Goal: Check status

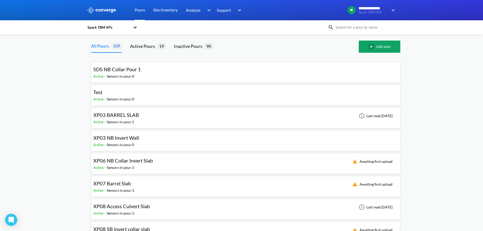
click at [132, 69] on span "SDS NB Collar Pour 1" at bounding box center [117, 69] width 48 height 6
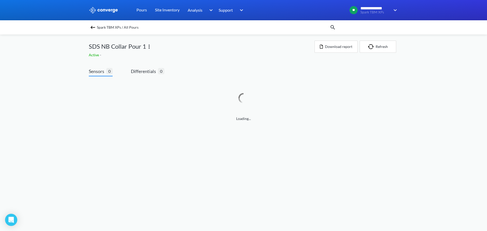
click at [90, 27] on img at bounding box center [93, 27] width 6 height 6
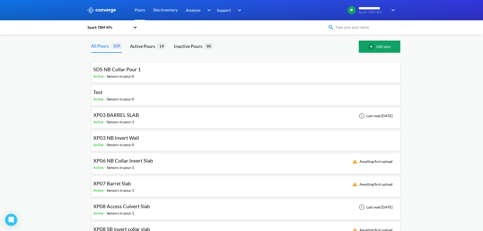
click at [365, 26] on input at bounding box center [364, 28] width 61 height 6
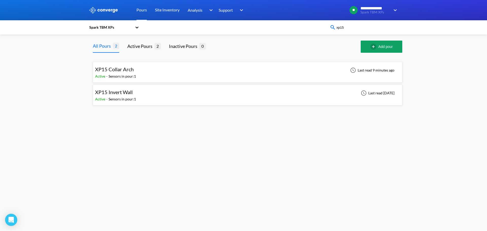
type input "xp15"
click at [265, 76] on div "XP15 Collar Arch Active - Sensors in pour: 1 Last read 9 minutes ago" at bounding box center [247, 72] width 305 height 16
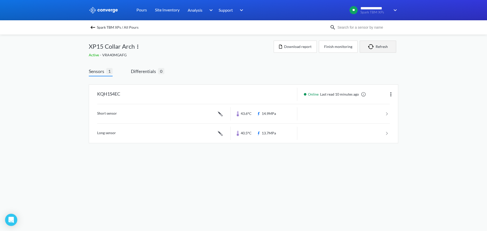
click at [376, 51] on button "Refresh" at bounding box center [377, 47] width 37 height 12
click at [77, 203] on body "**********" at bounding box center [243, 115] width 487 height 231
